Goal: Task Accomplishment & Management: Manage account settings

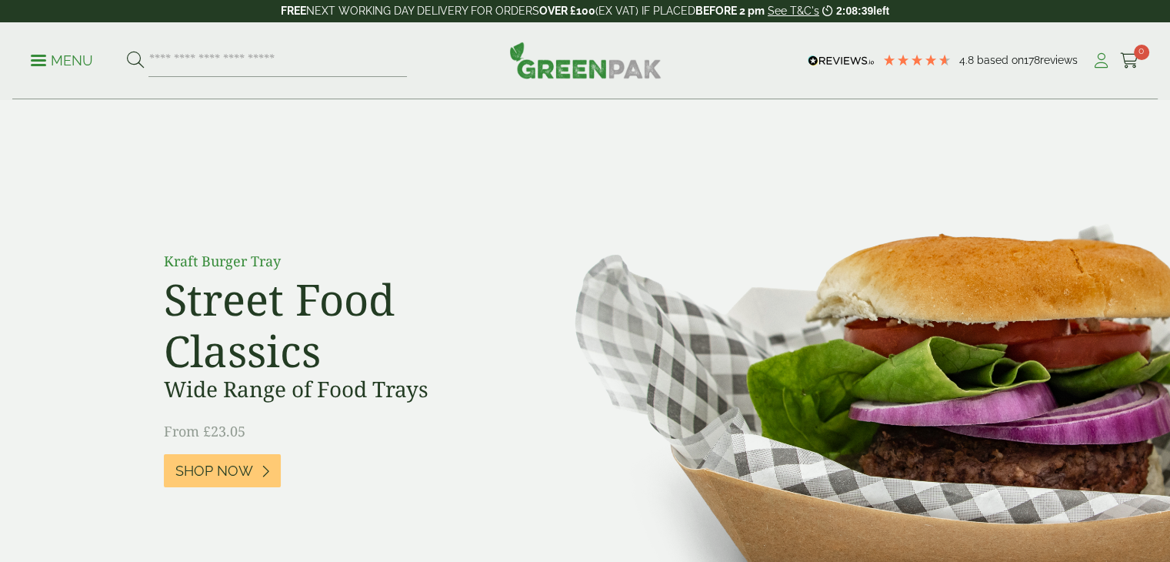
click at [1106, 61] on icon at bounding box center [1101, 60] width 19 height 15
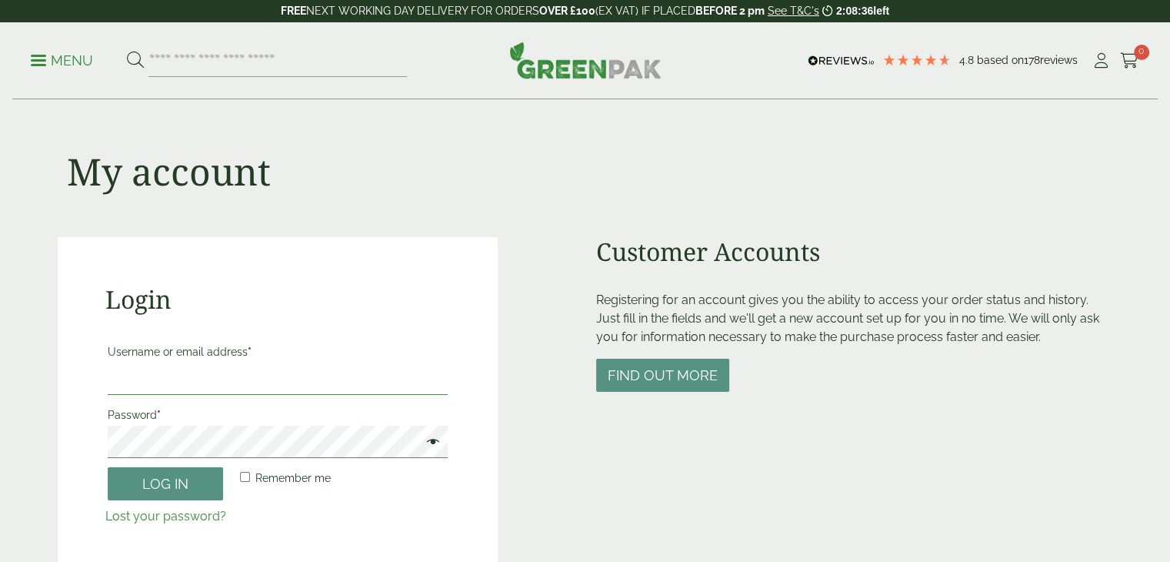
drag, startPoint x: 0, startPoint y: 0, endPoint x: 235, endPoint y: 380, distance: 446.6
click at [235, 380] on input "Username or email address *" at bounding box center [278, 378] width 341 height 32
type input "**********"
click at [246, 458] on p "Password *" at bounding box center [277, 431] width 345 height 58
click at [157, 521] on link "Lost your password?" at bounding box center [165, 515] width 121 height 15
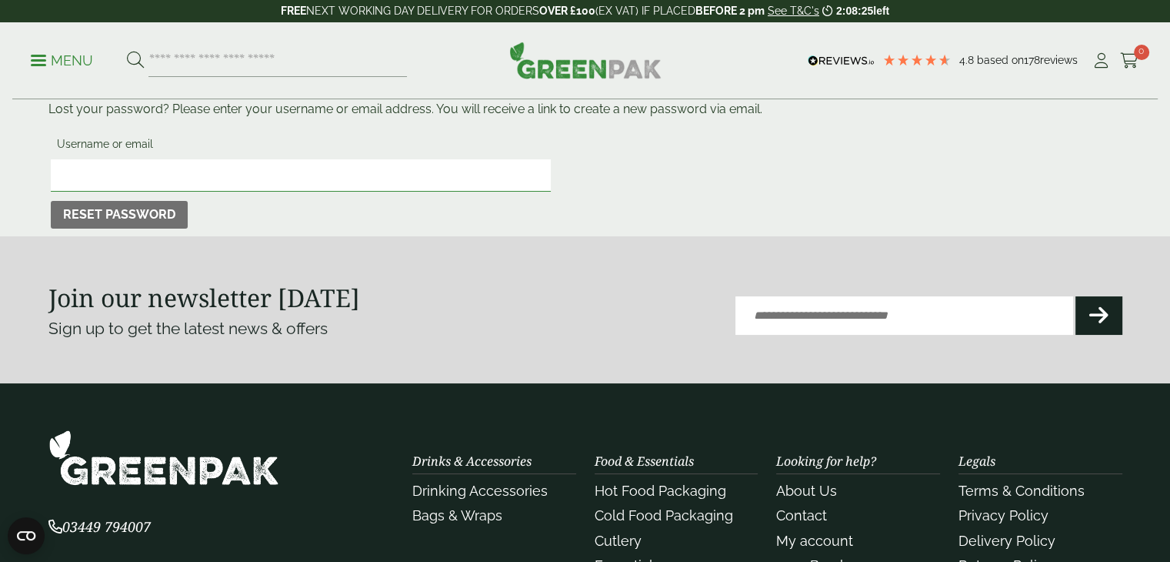
click at [326, 162] on input "Username or email" at bounding box center [301, 175] width 500 height 32
type input "*"
type input "**********"
click at [113, 212] on button "Reset password" at bounding box center [119, 215] width 137 height 28
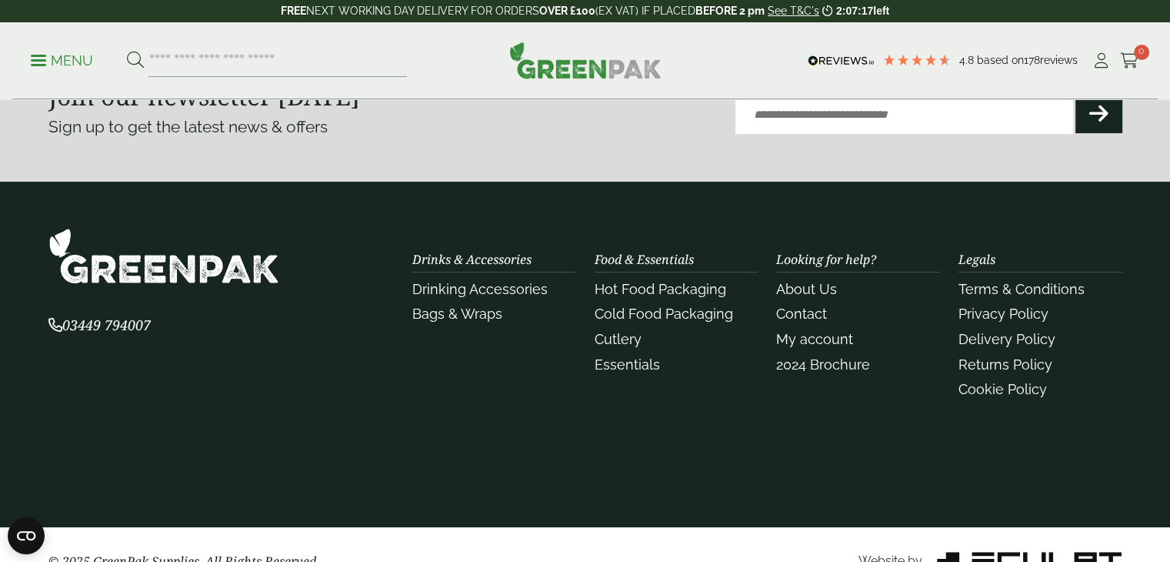
scroll to position [218, 0]
